Goal: Information Seeking & Learning: Learn about a topic

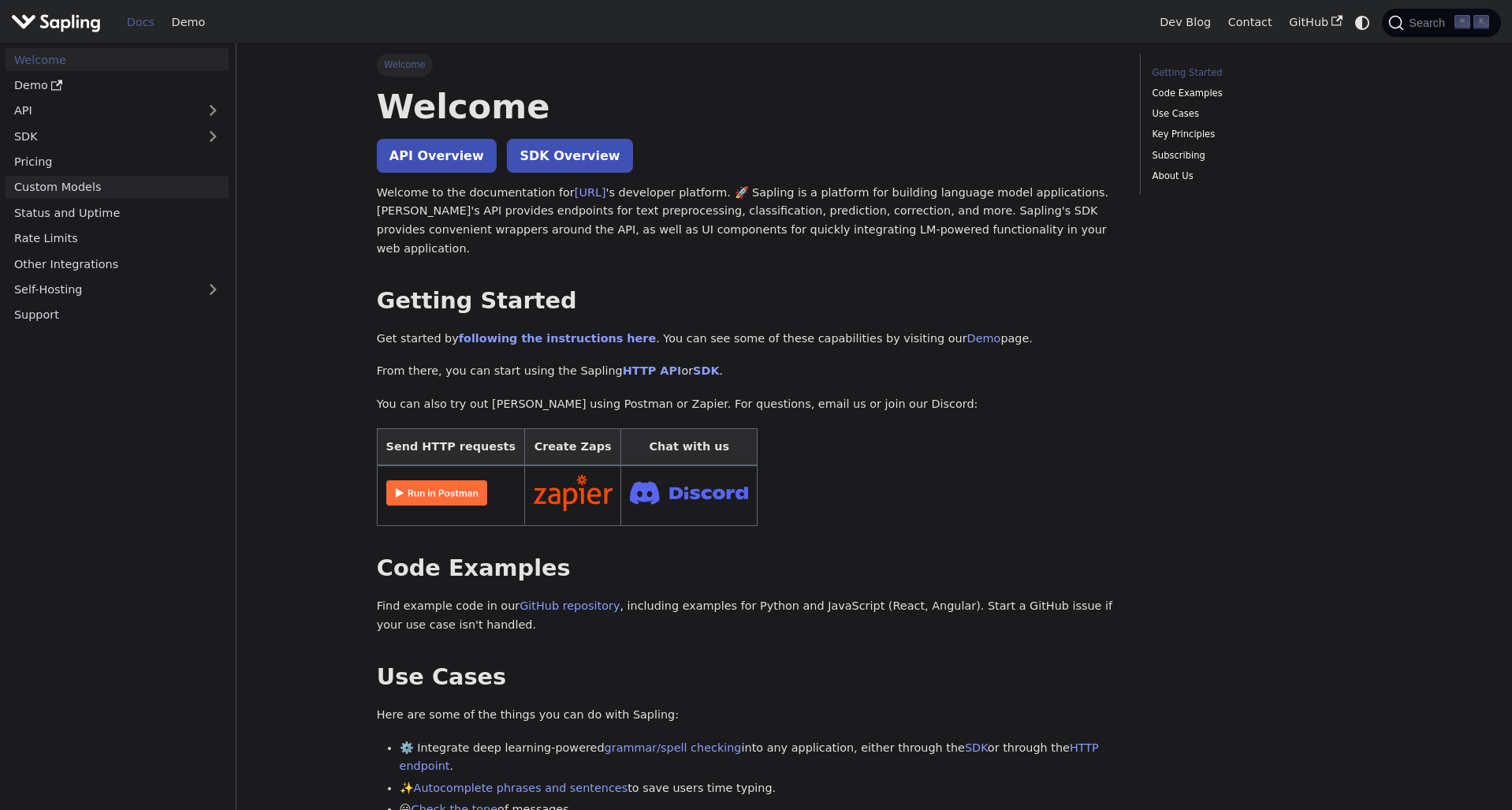
click at [54, 178] on link "Custom Models" at bounding box center [117, 188] width 223 height 23
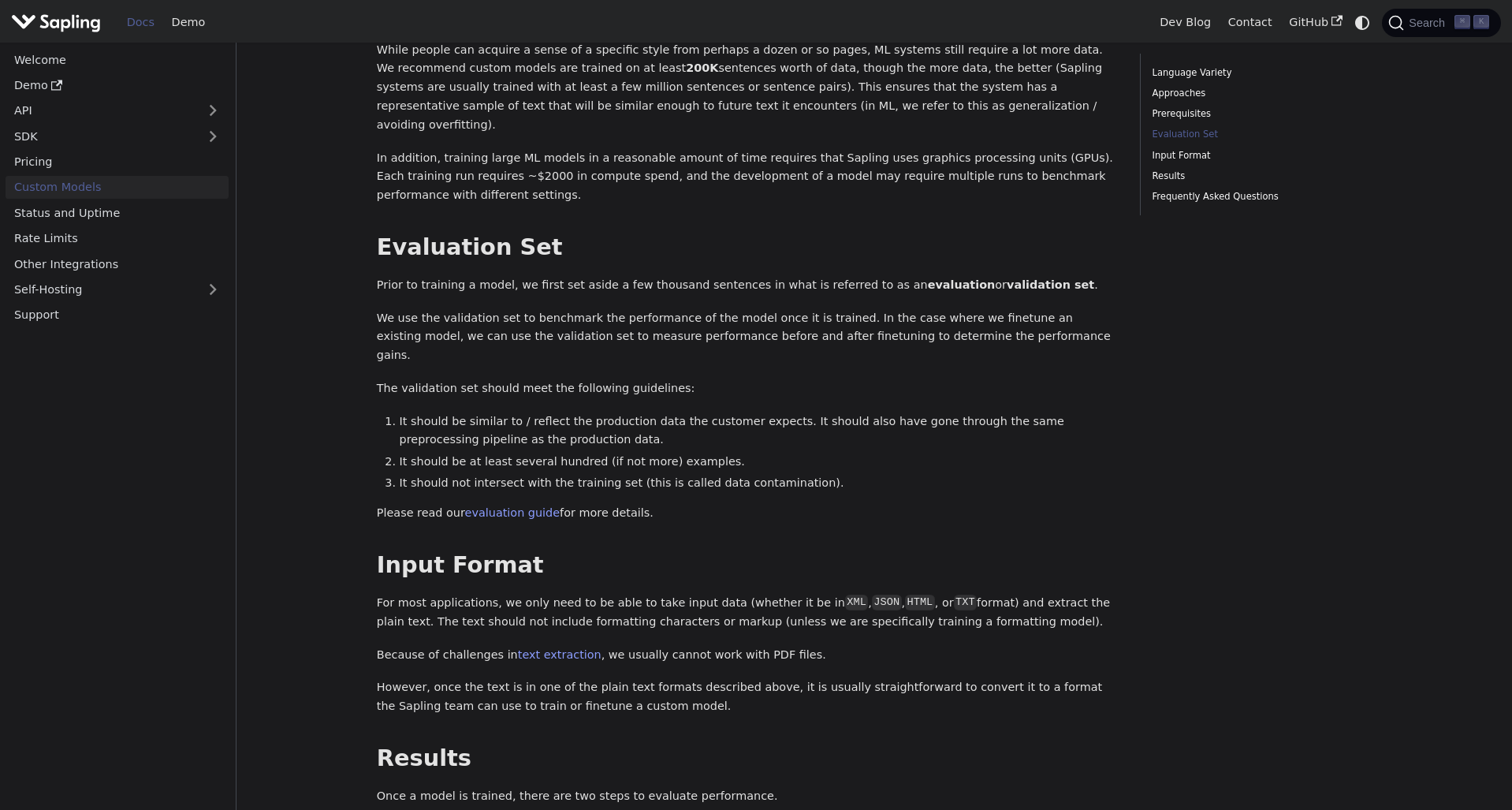
scroll to position [911, 0]
